Goal: Transaction & Acquisition: Book appointment/travel/reservation

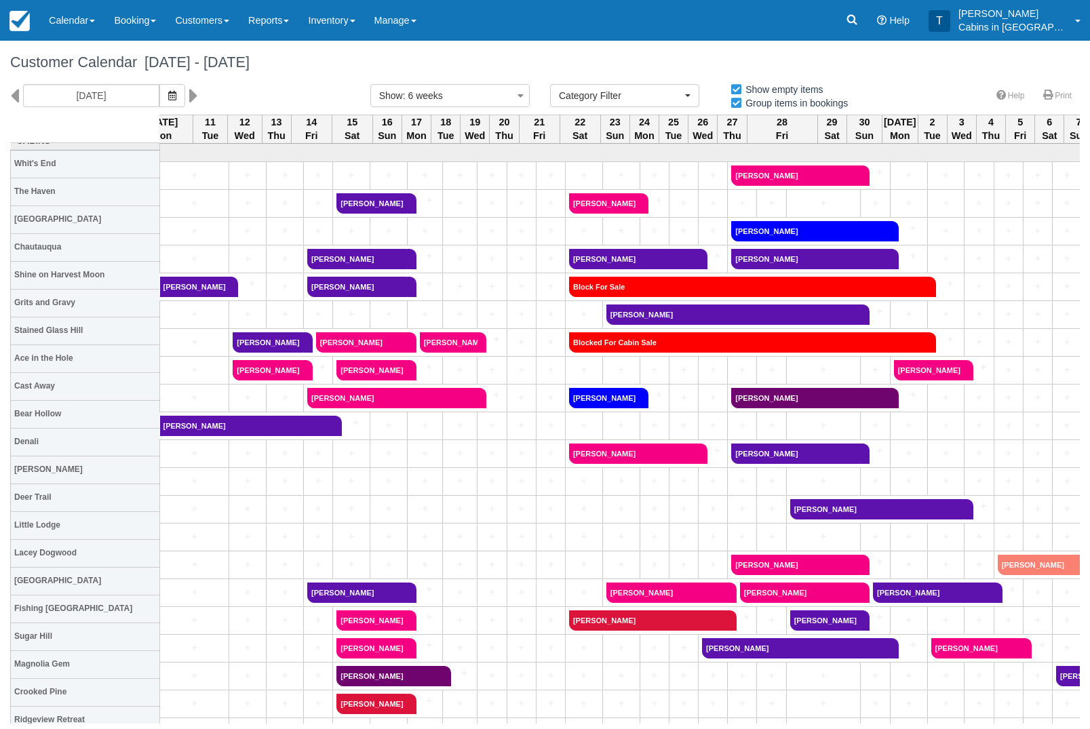
select select
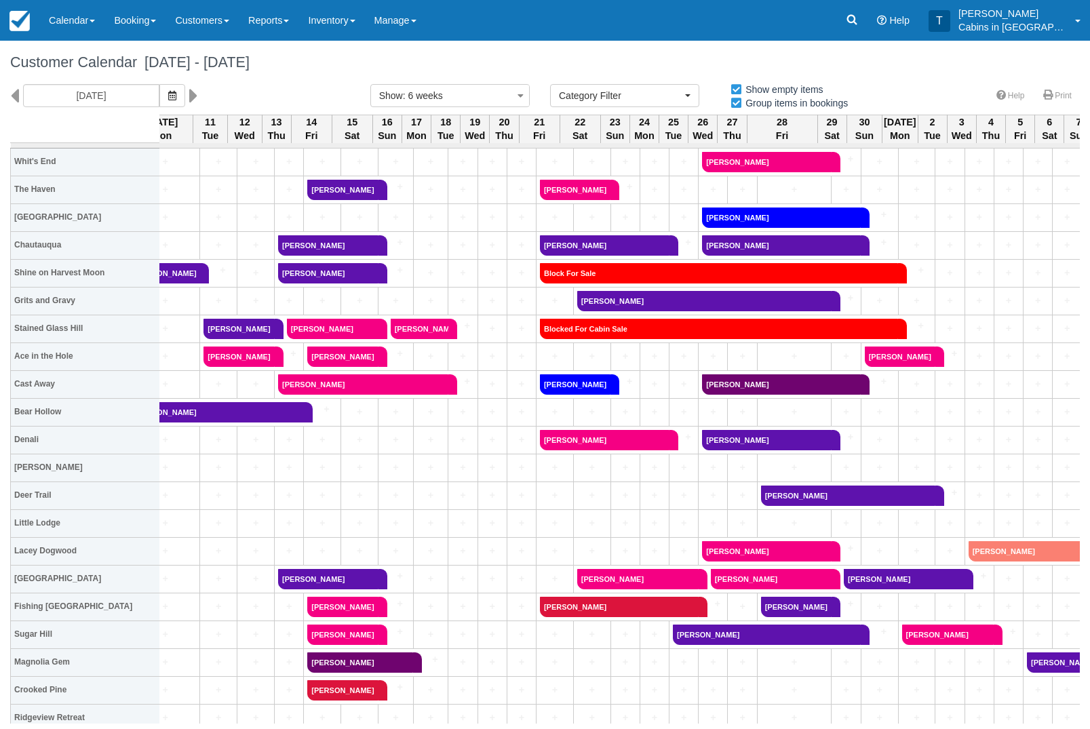
click at [130, 23] on link "Booking" at bounding box center [134, 20] width 61 height 41
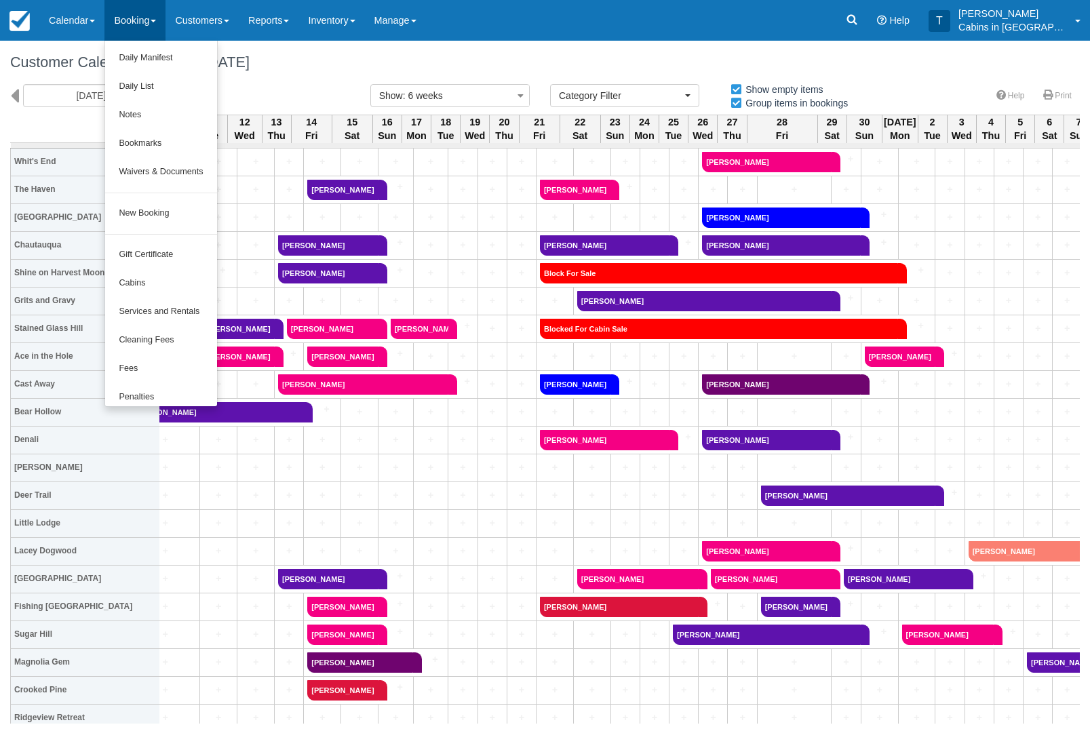
click at [175, 210] on link "New Booking" at bounding box center [160, 213] width 111 height 28
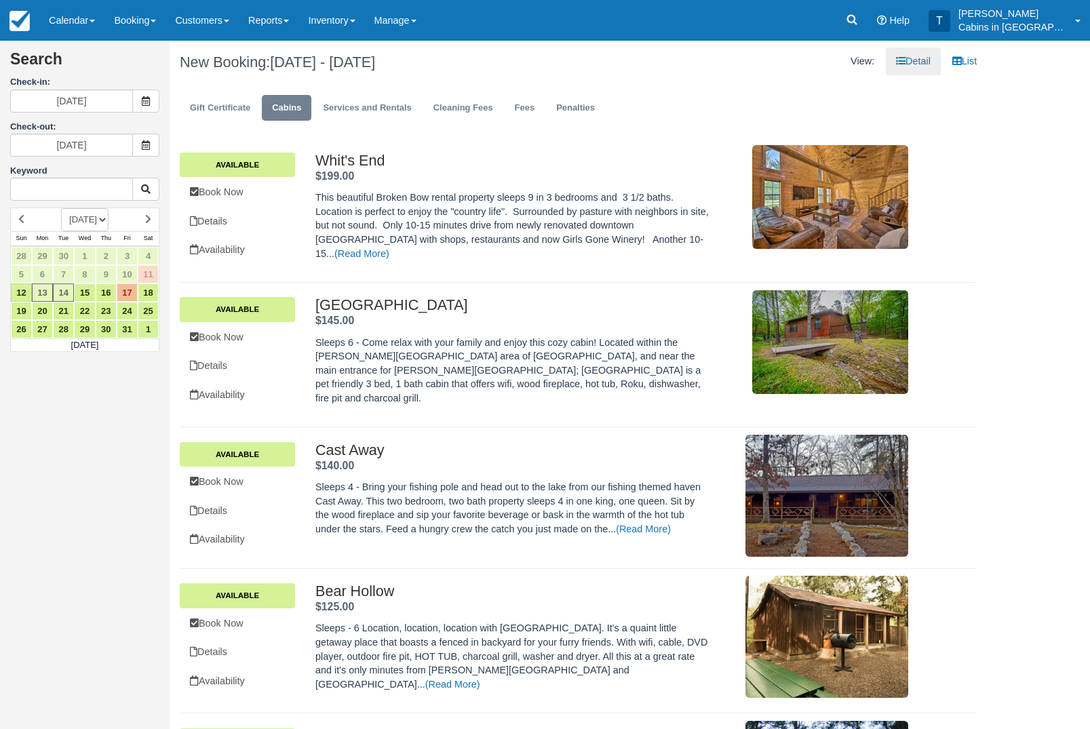
click at [138, 106] on span at bounding box center [145, 101] width 27 height 23
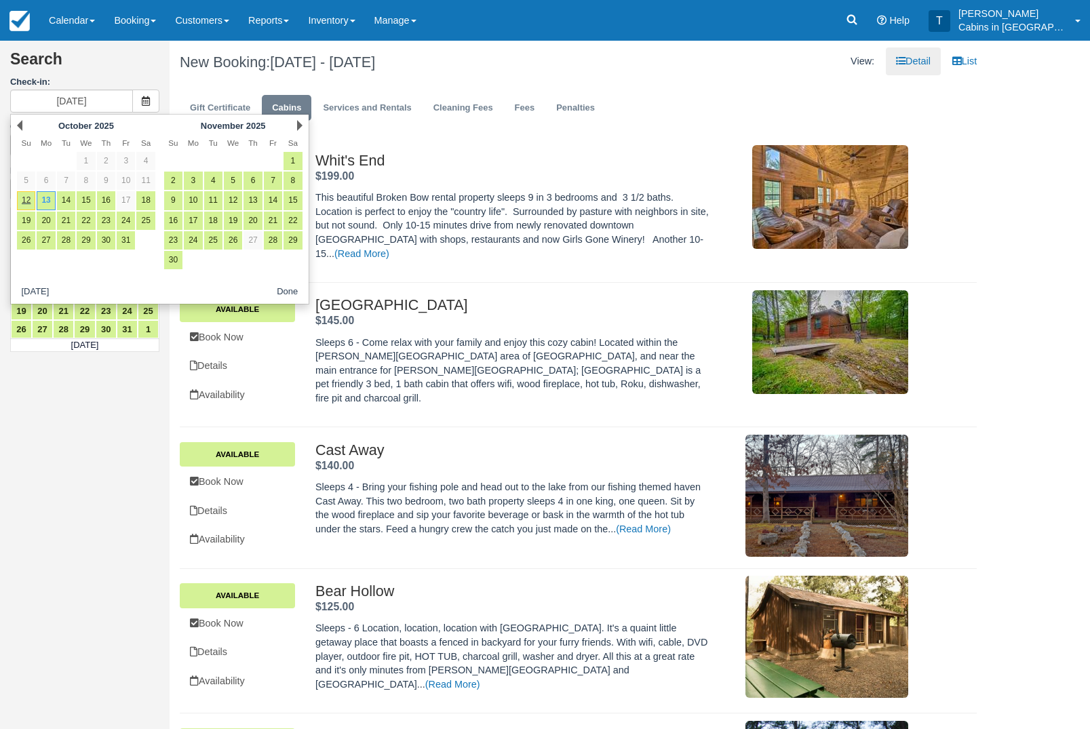
click at [130, 229] on link "24" at bounding box center [126, 221] width 18 height 18
type input "10/24/25"
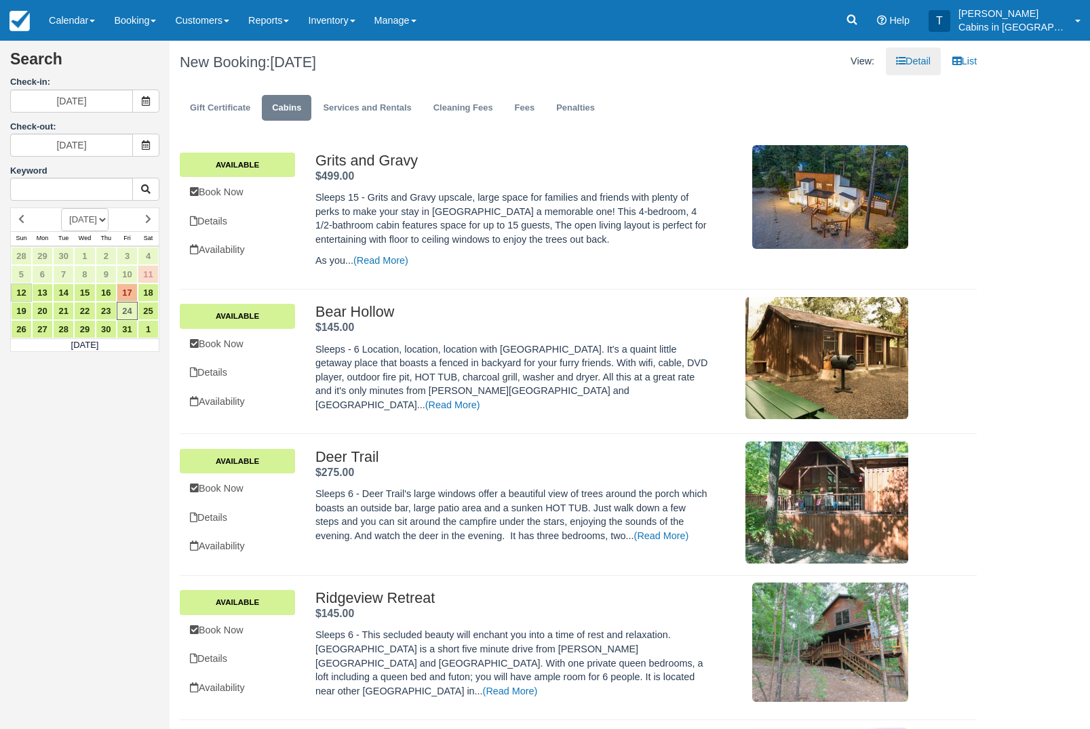
click at [152, 149] on span at bounding box center [145, 145] width 27 height 23
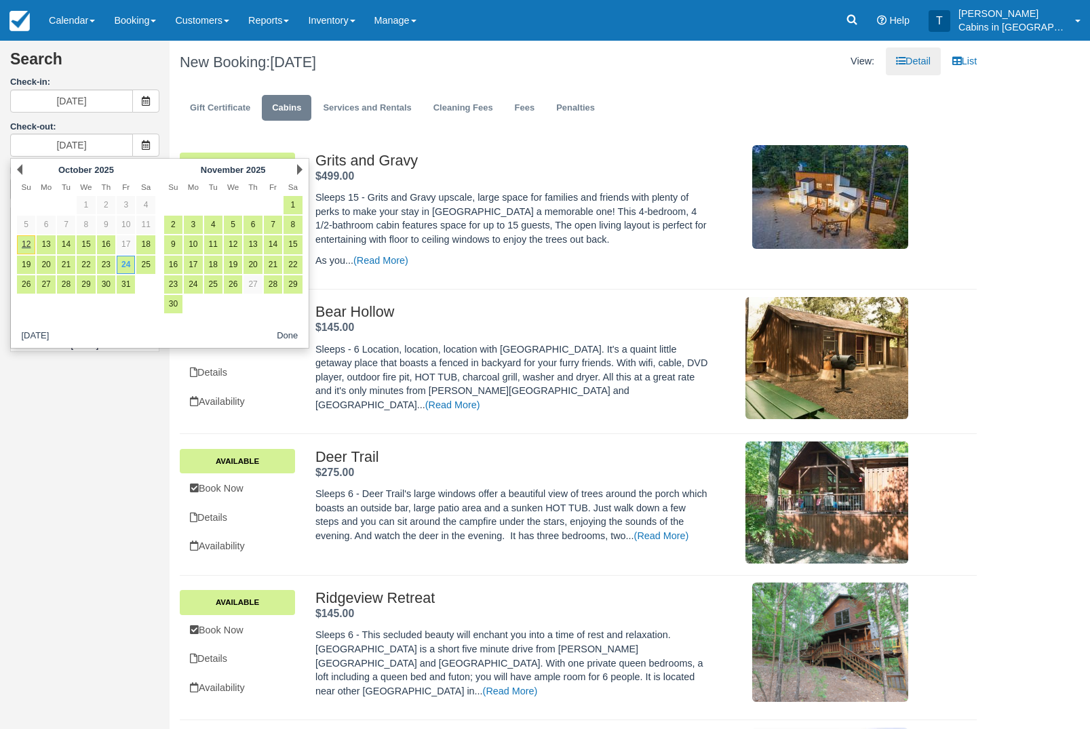
click at [32, 293] on link "26" at bounding box center [26, 284] width 18 height 18
type input "10/26/25"
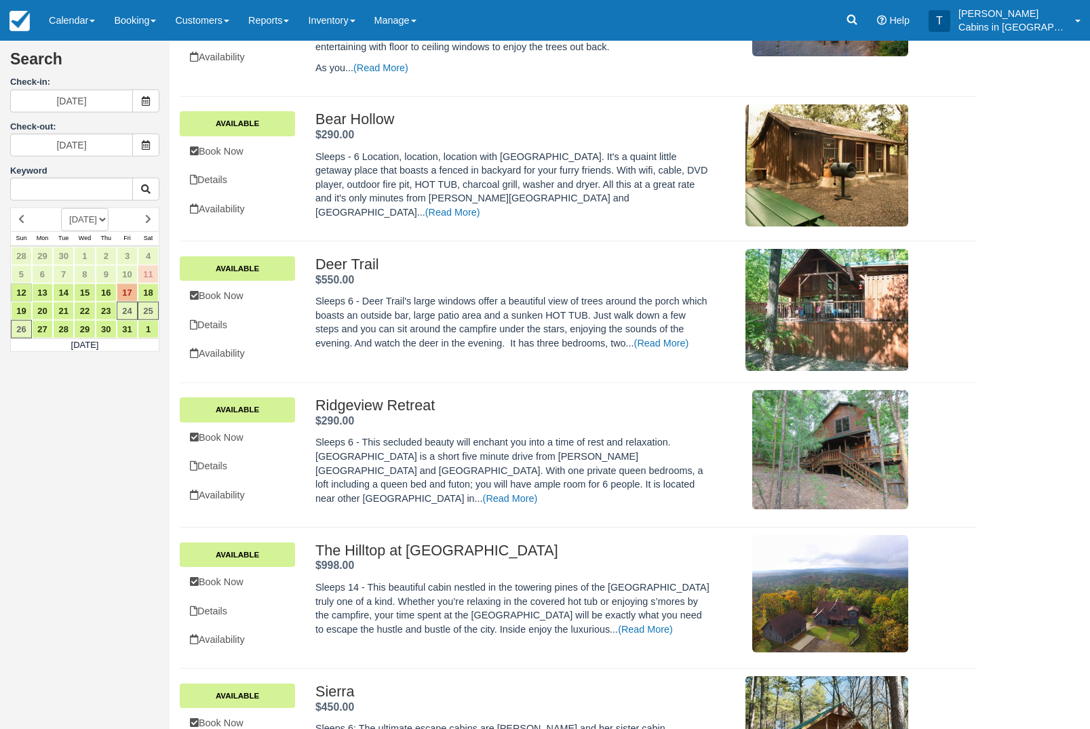
scroll to position [191, 0]
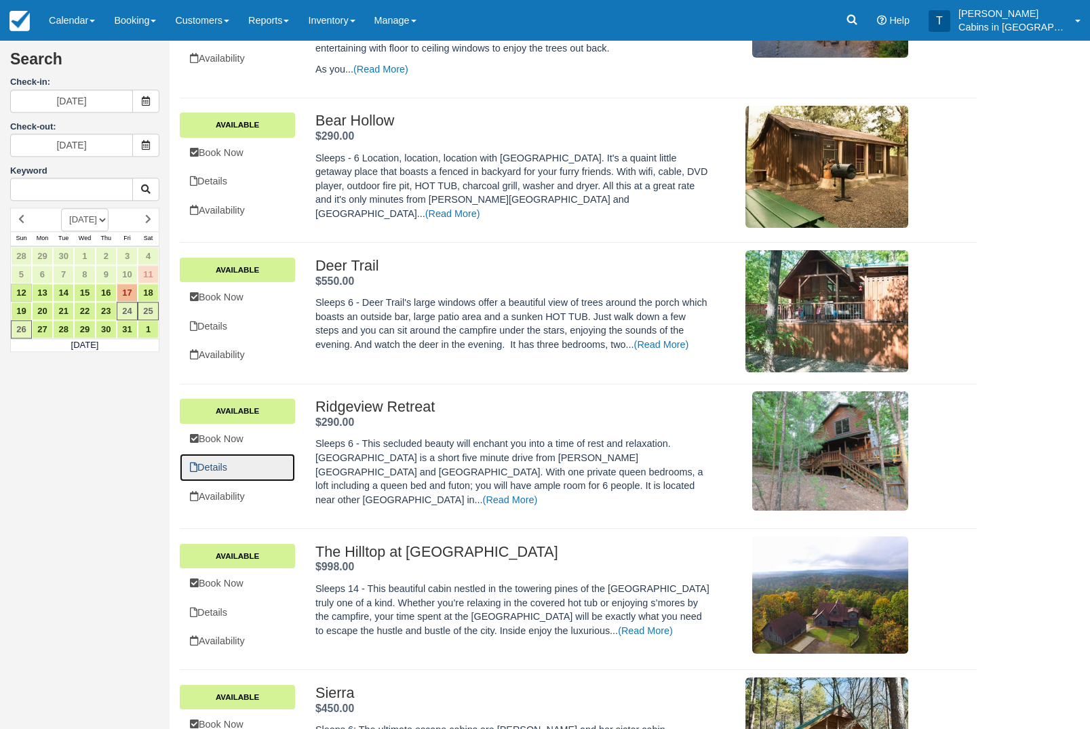
click at [256, 481] on link "Details" at bounding box center [237, 468] width 115 height 28
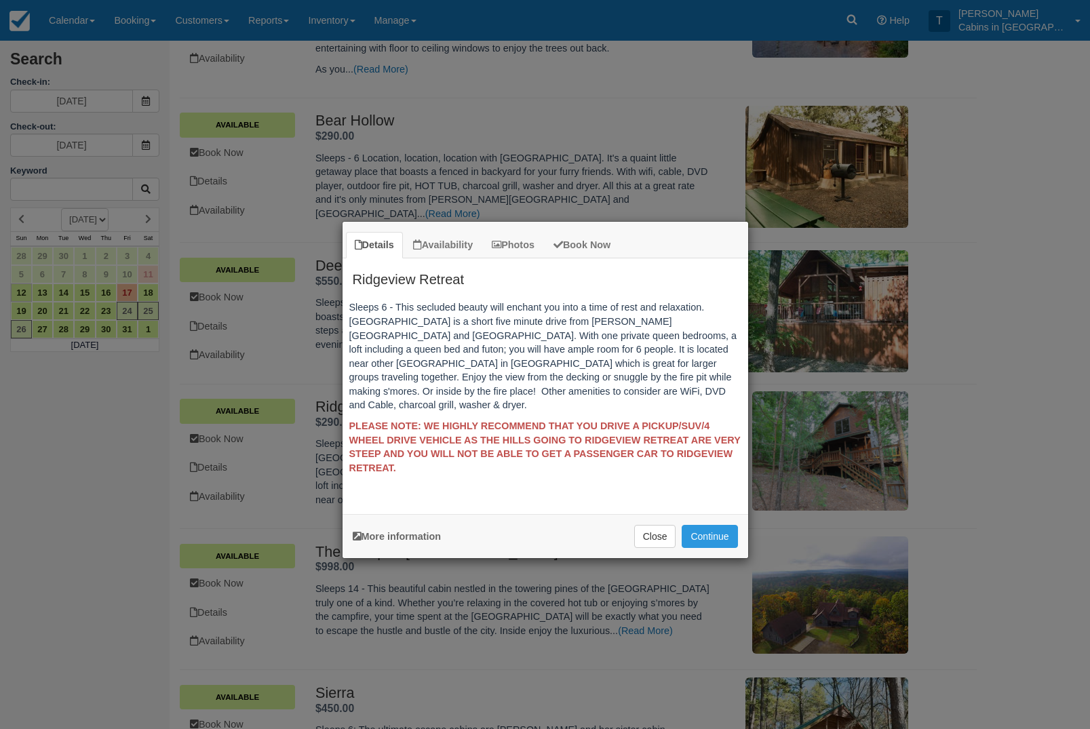
click at [655, 536] on button "Close" at bounding box center [655, 536] width 42 height 23
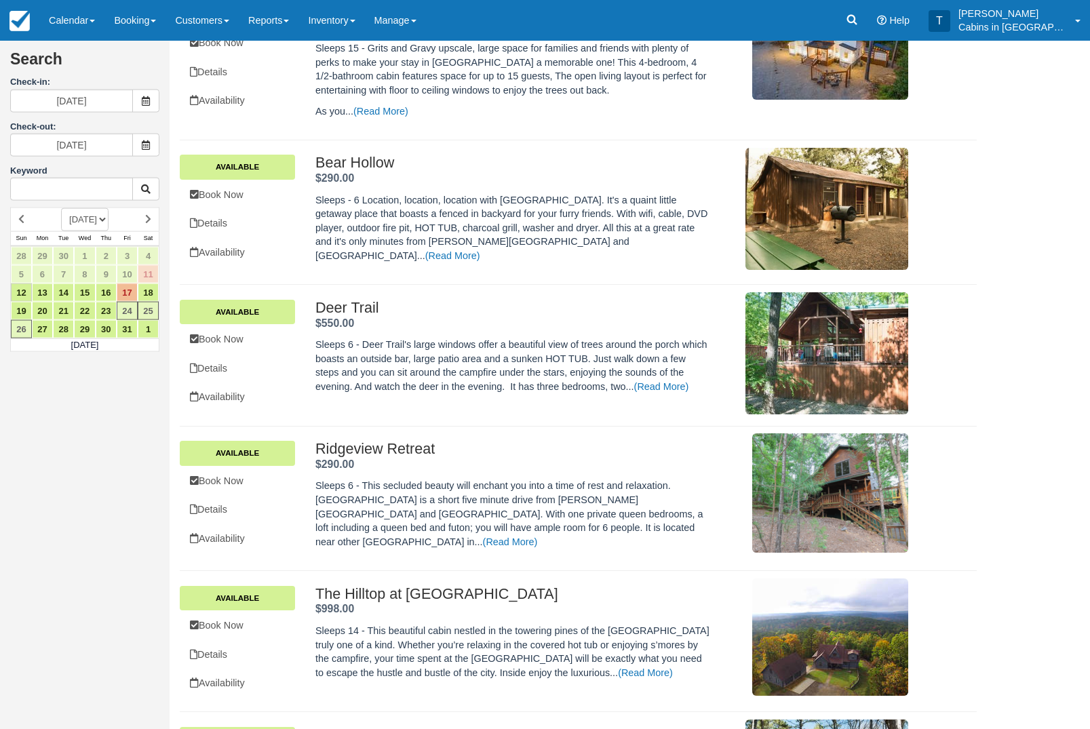
scroll to position [151, 0]
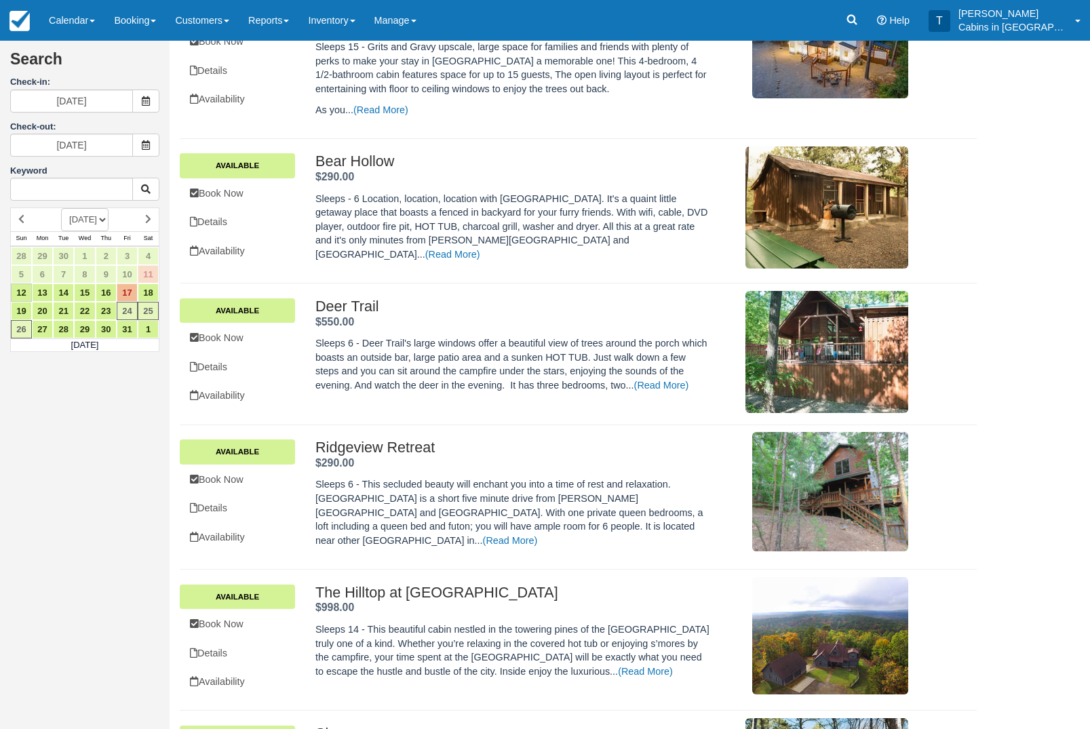
click at [267, 344] on link "Book Now" at bounding box center [237, 338] width 115 height 28
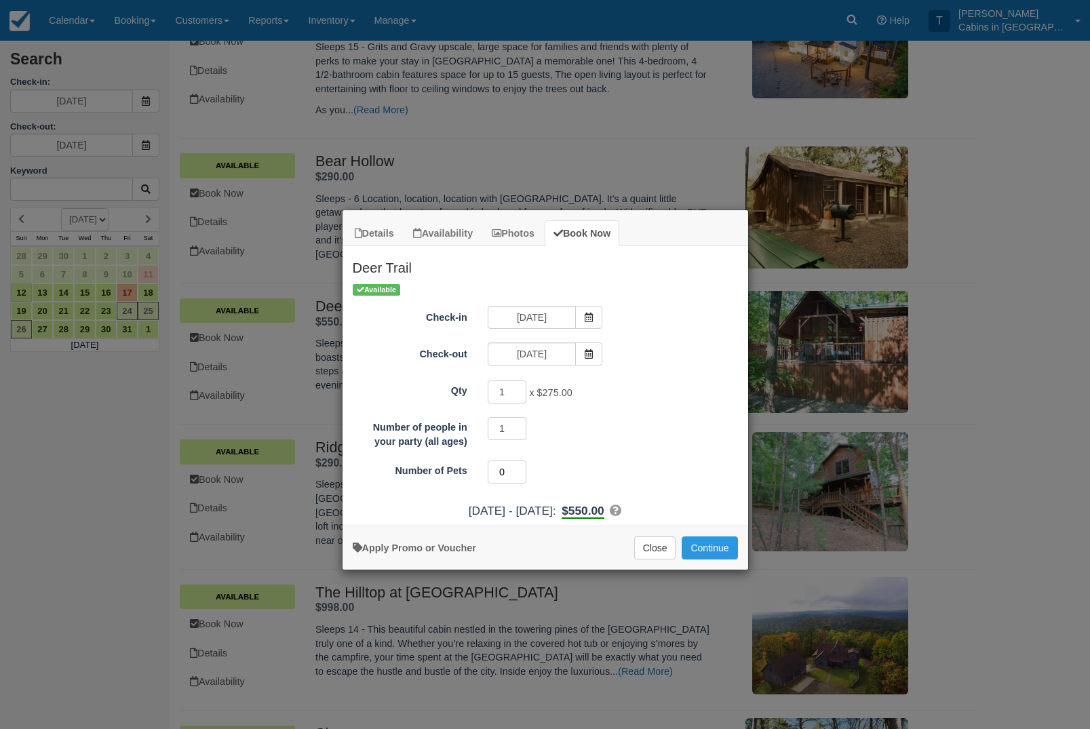
click at [520, 468] on input "0" at bounding box center [507, 472] width 39 height 23
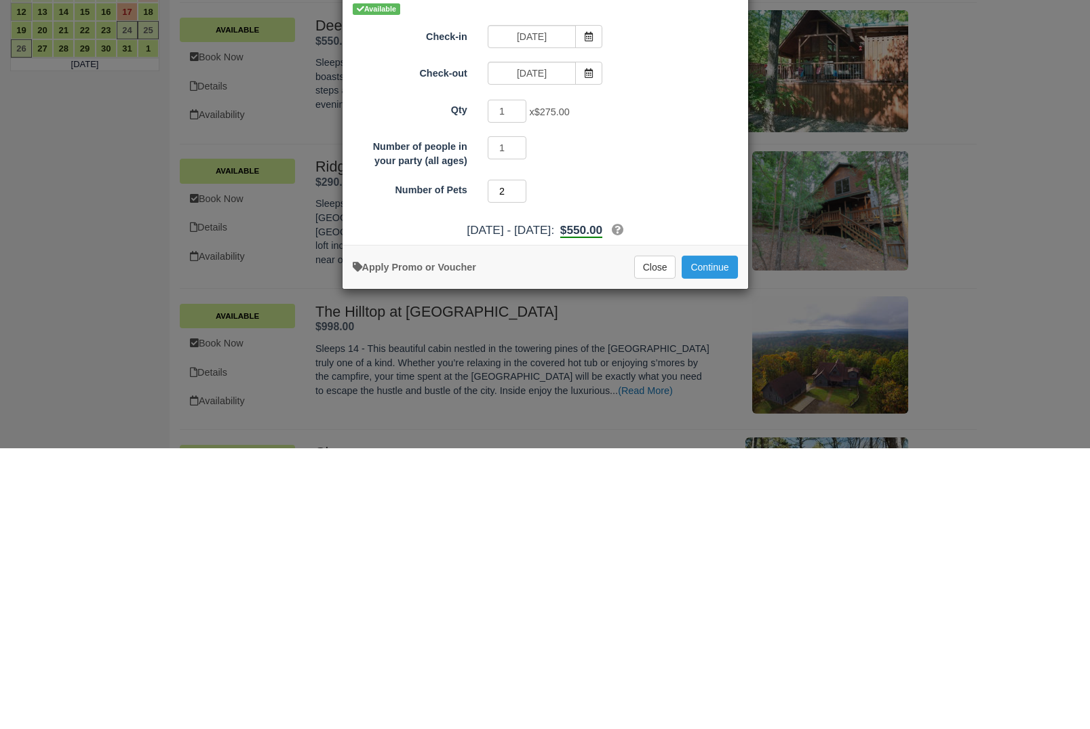
type input "2"
click at [716, 537] on button "Continue" at bounding box center [710, 548] width 56 height 23
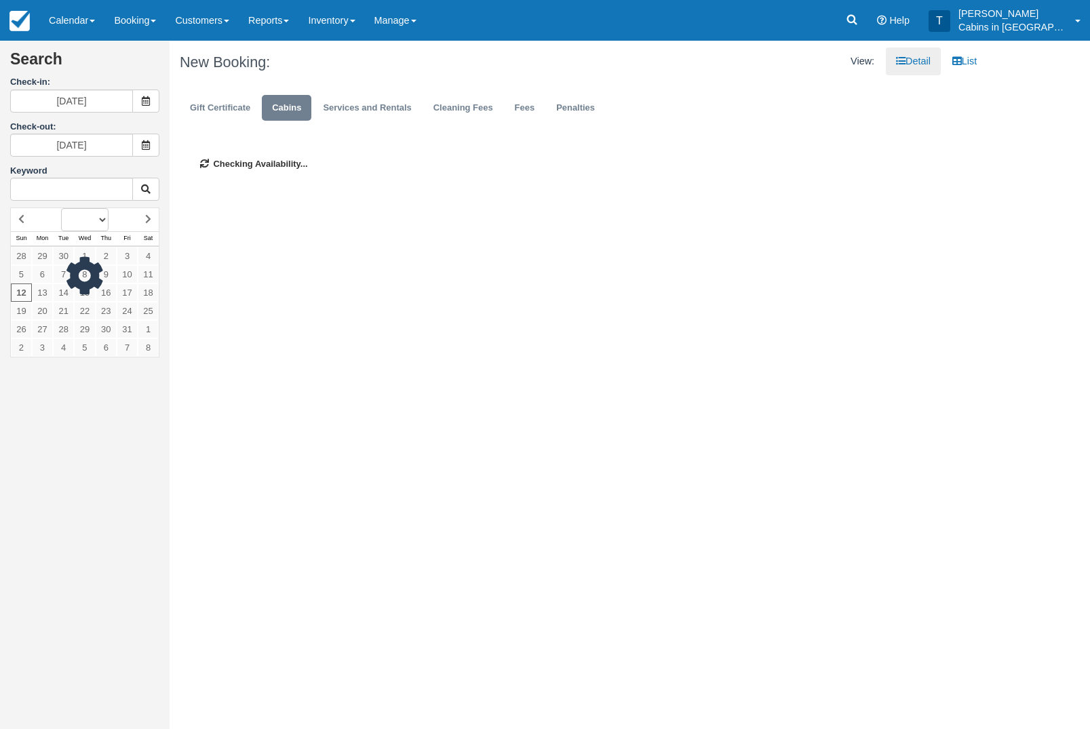
select select
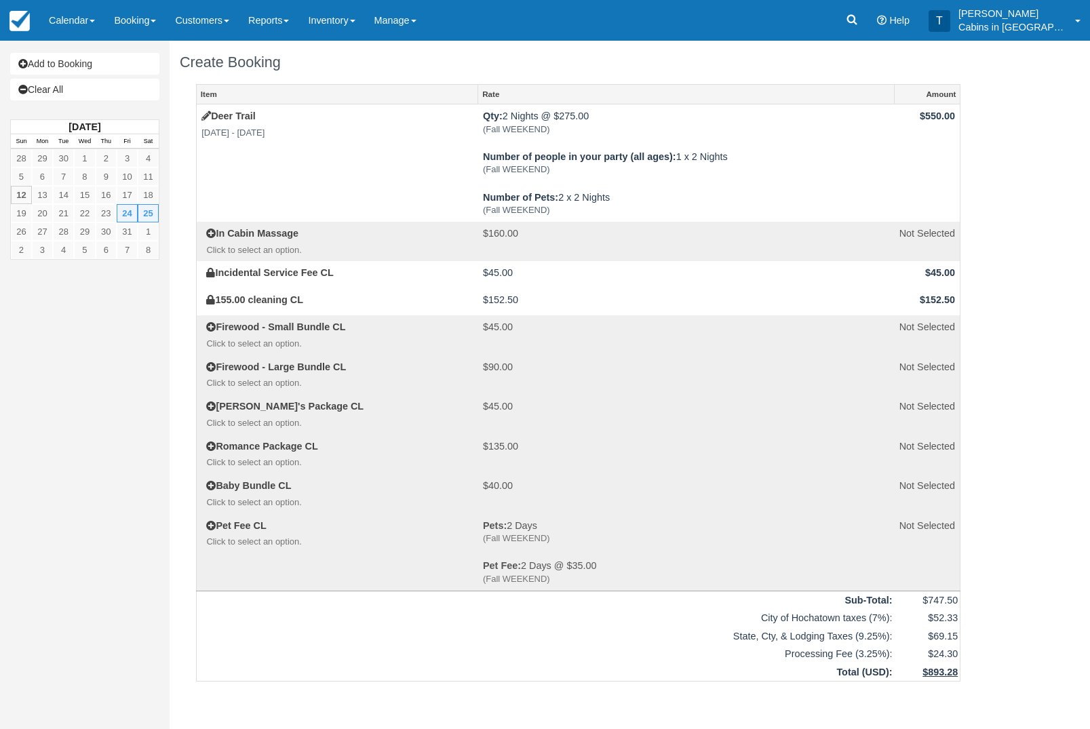
scroll to position [3, 0]
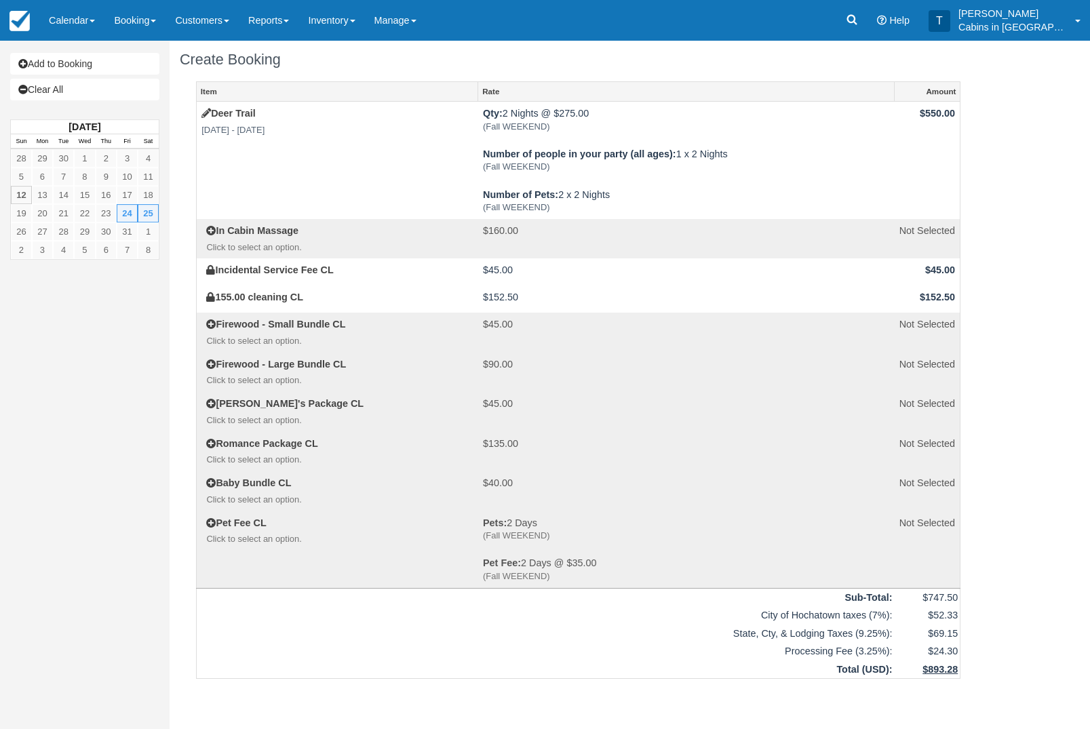
click at [214, 528] on icon at bounding box center [210, 522] width 9 height 9
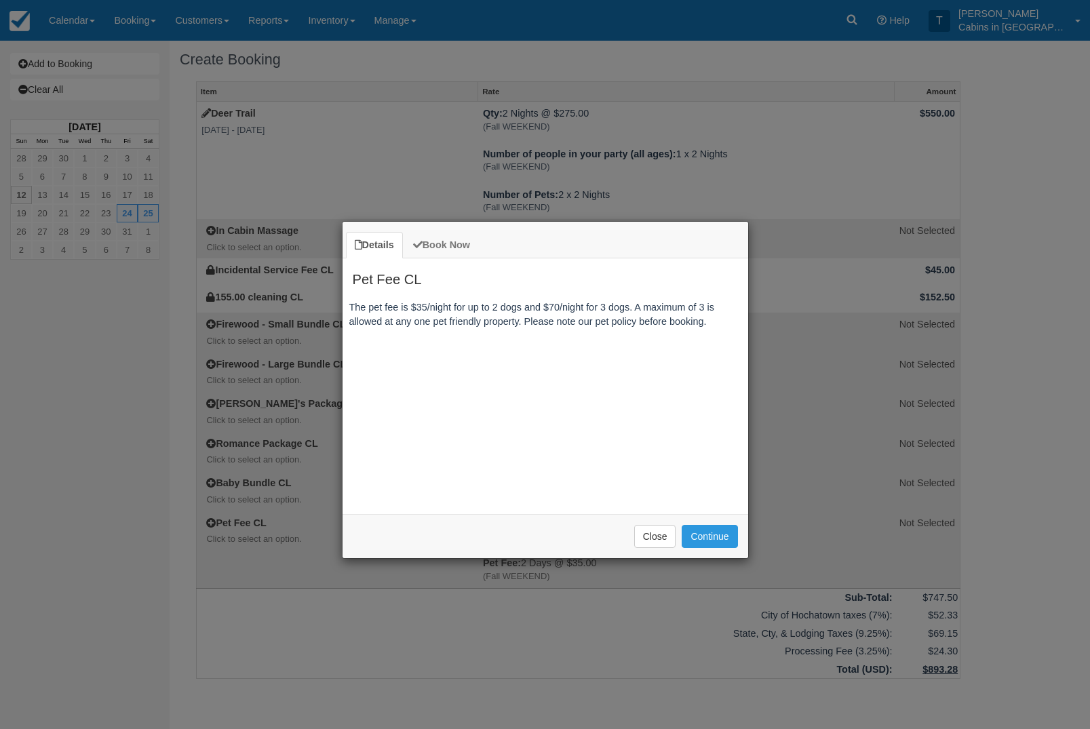
click at [655, 539] on button "Close" at bounding box center [655, 536] width 42 height 23
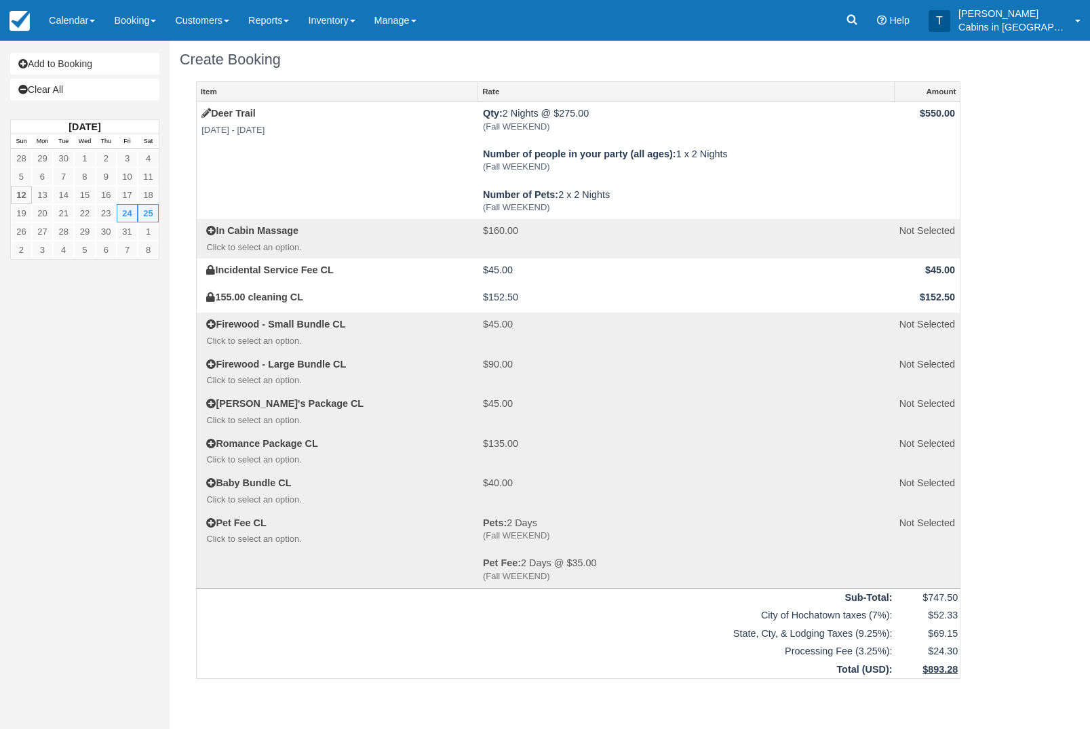
scroll to position [0, 0]
